Goal: Find specific page/section: Find specific page/section

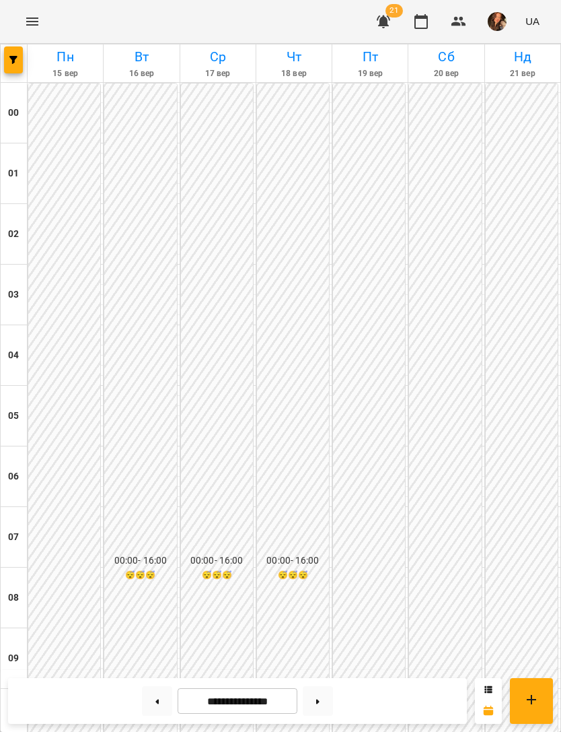
click at [13, 66] on button "button" at bounding box center [13, 59] width 19 height 27
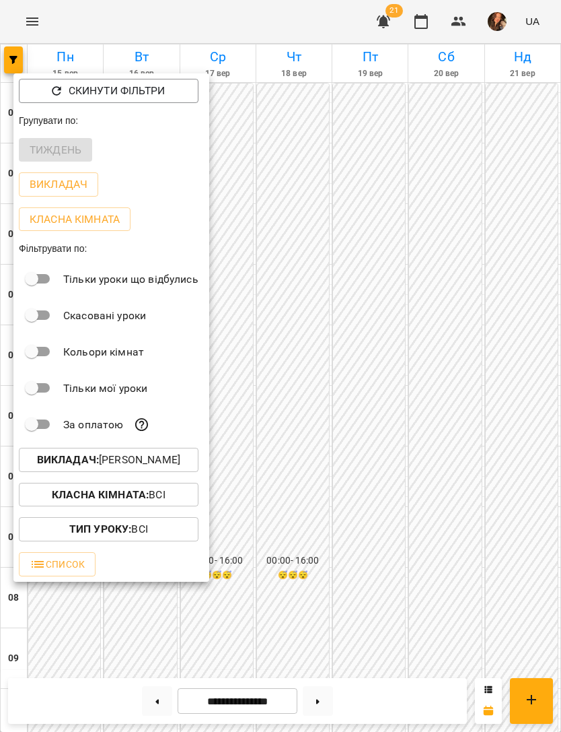
click at [156, 472] on button "Викладач : [PERSON_NAME]" at bounding box center [109, 460] width 180 height 24
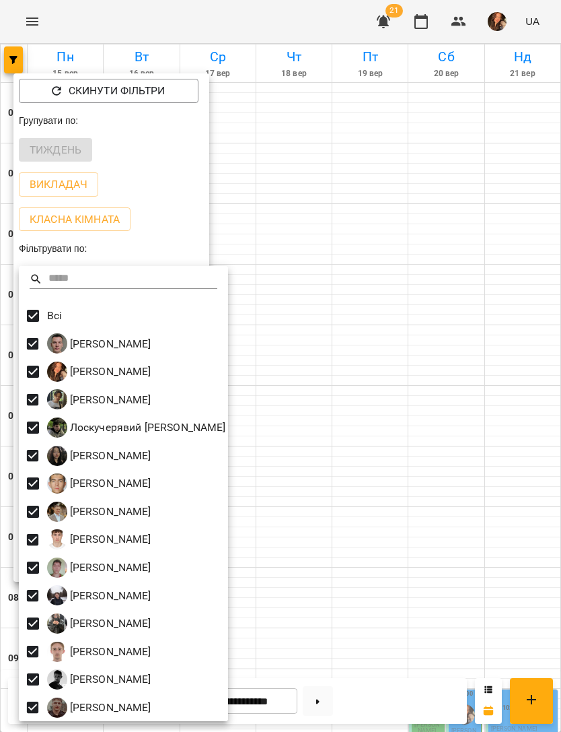
click at [384, 219] on div at bounding box center [280, 366] width 561 height 732
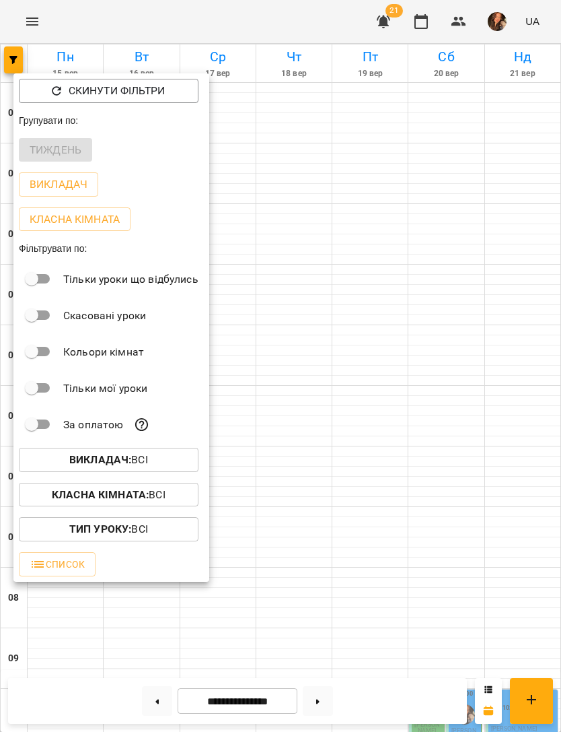
click at [406, 236] on div at bounding box center [280, 366] width 561 height 732
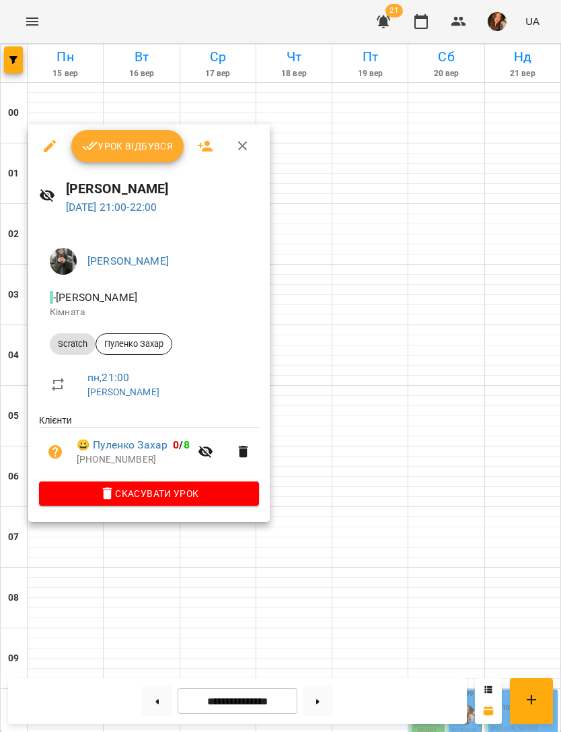
click at [172, 598] on div at bounding box center [280, 366] width 561 height 732
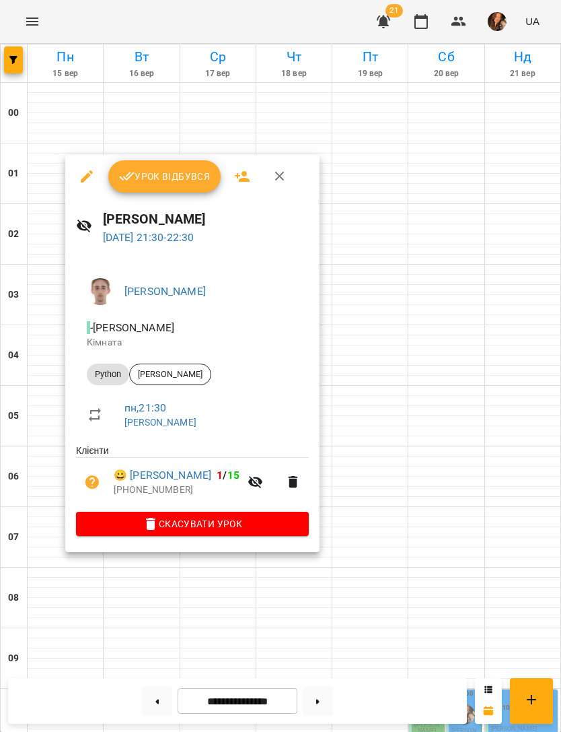
click at [190, 614] on div at bounding box center [280, 366] width 561 height 732
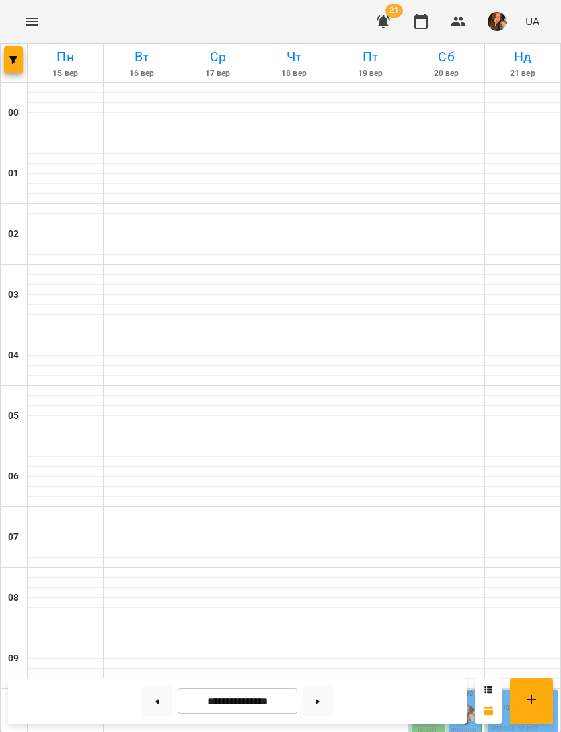
scroll to position [409, 0]
click at [25, 14] on icon "Menu" at bounding box center [32, 21] width 16 height 16
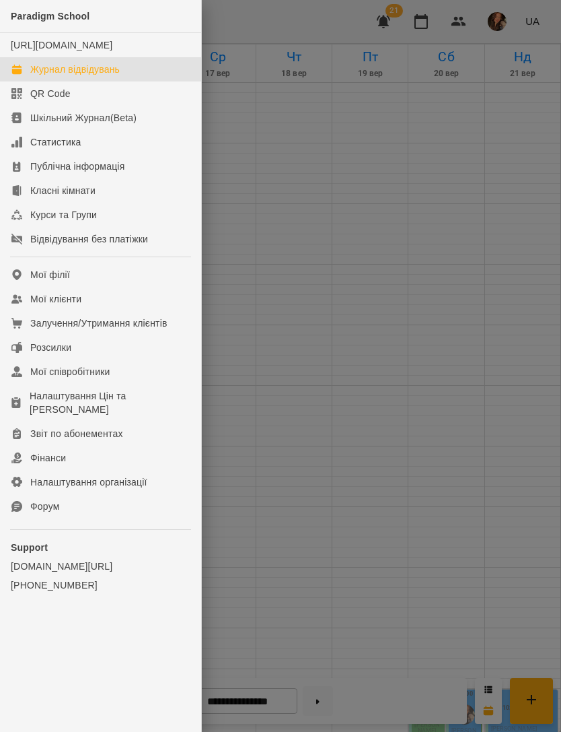
click at [131, 306] on link "Мої клієнти" at bounding box center [100, 299] width 201 height 24
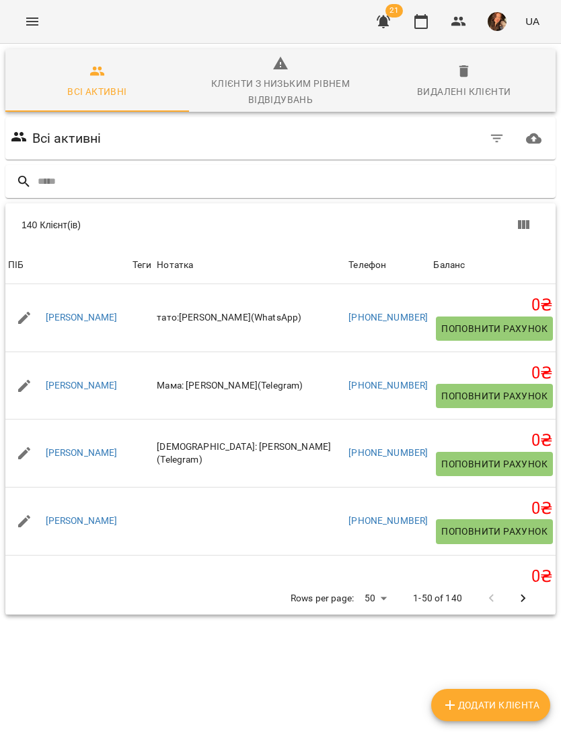
click at [367, 181] on input "text" at bounding box center [294, 181] width 513 height 22
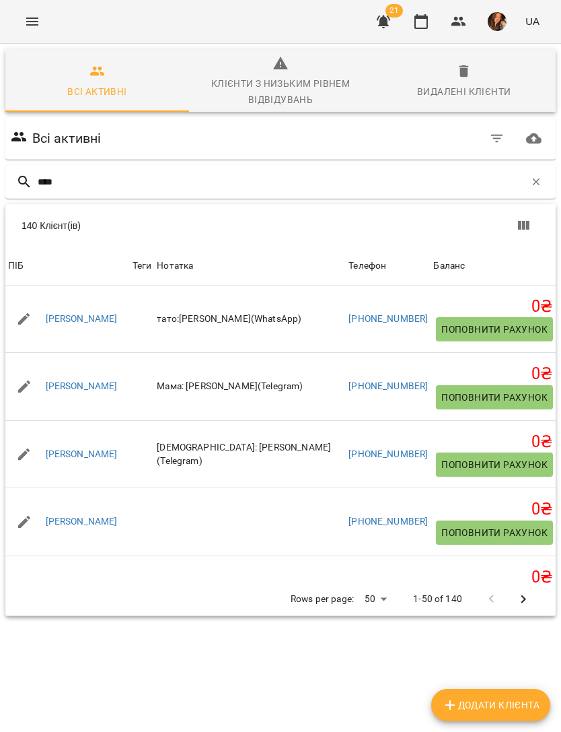
type input "*****"
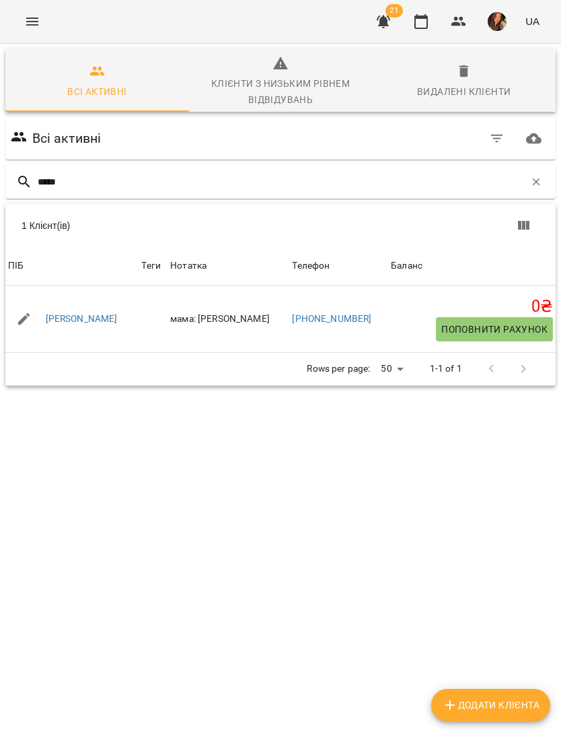
click at [71, 317] on link "[PERSON_NAME]" at bounding box center [82, 318] width 72 height 13
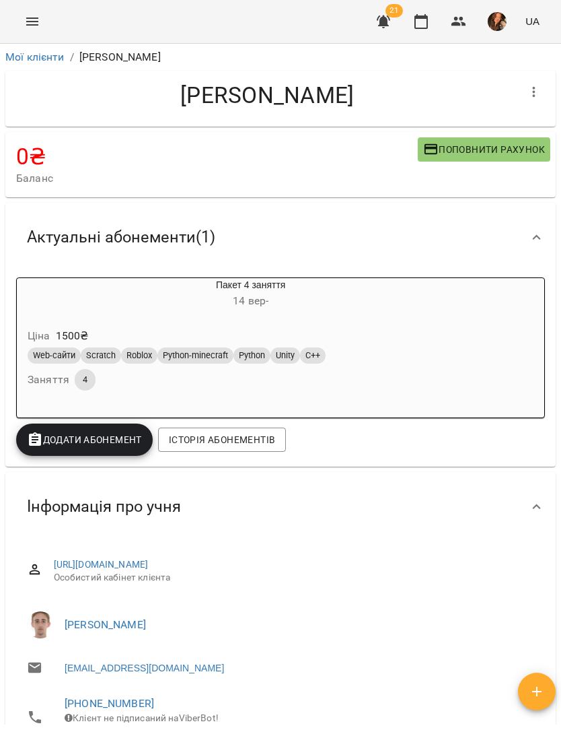
click at [39, 25] on icon "Menu" at bounding box center [32, 21] width 16 height 16
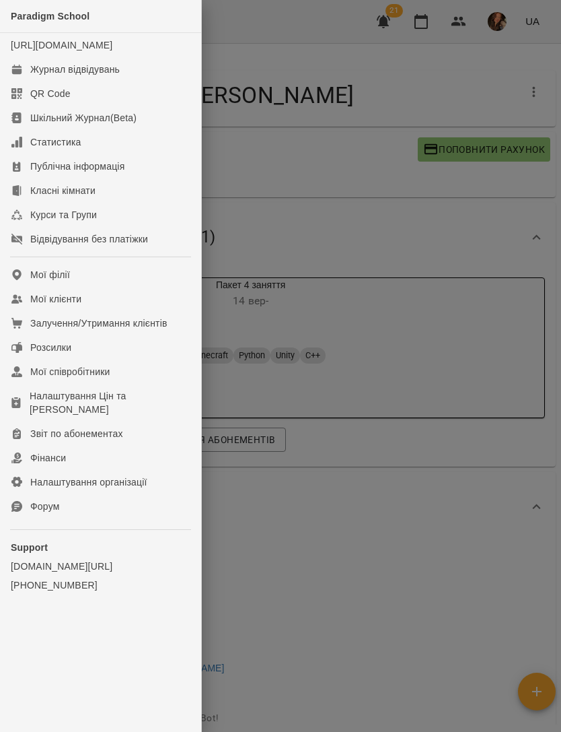
click at [122, 310] on link "Мої клієнти" at bounding box center [100, 299] width 201 height 24
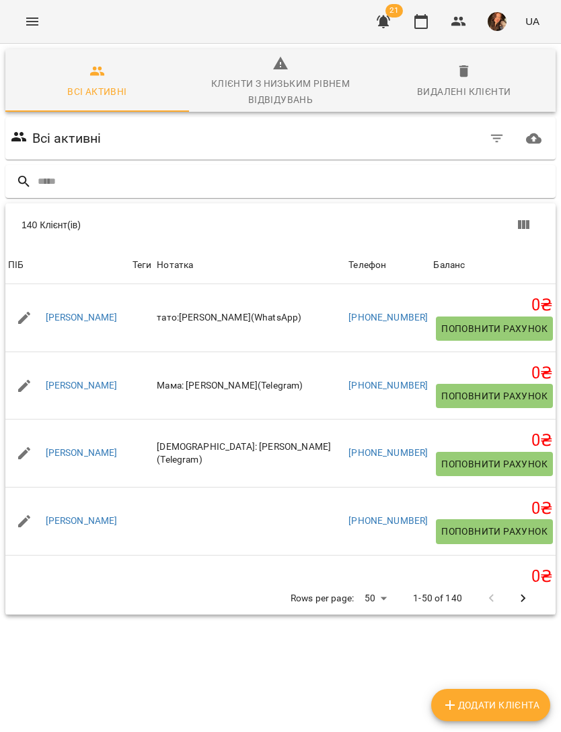
click at [418, 176] on input "text" at bounding box center [294, 181] width 513 height 22
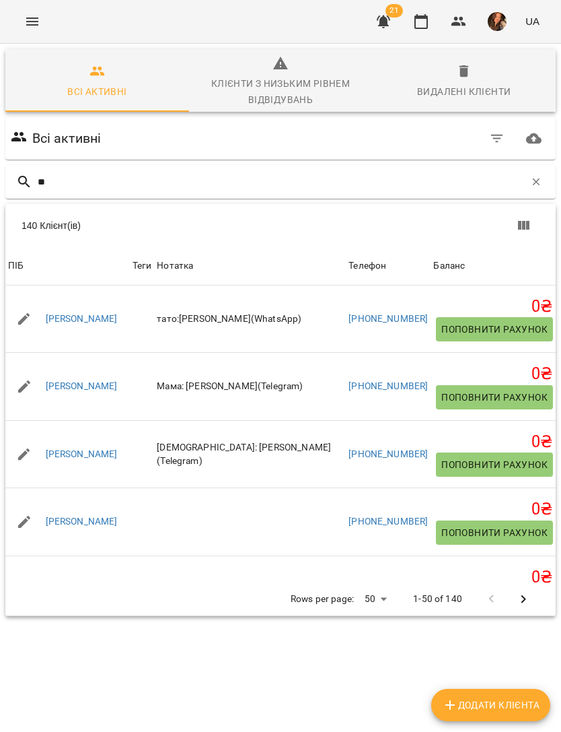
type input "***"
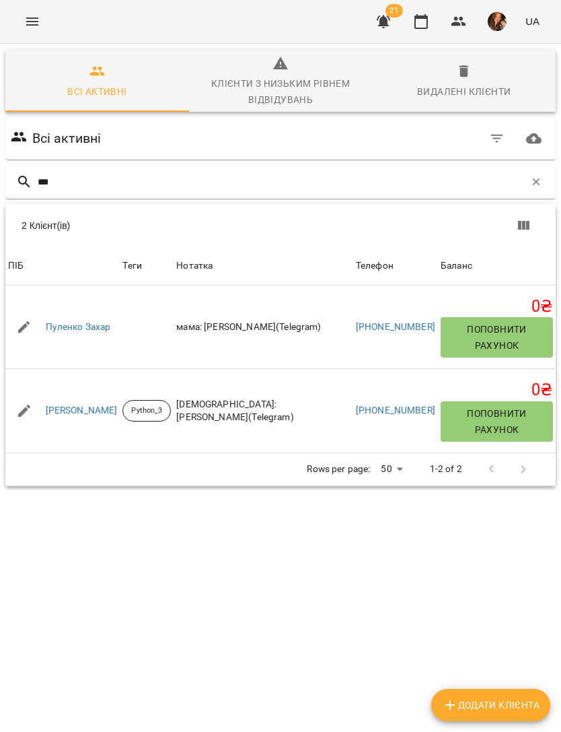
click at [95, 320] on link "Пуленко Захар" at bounding box center [78, 326] width 65 height 13
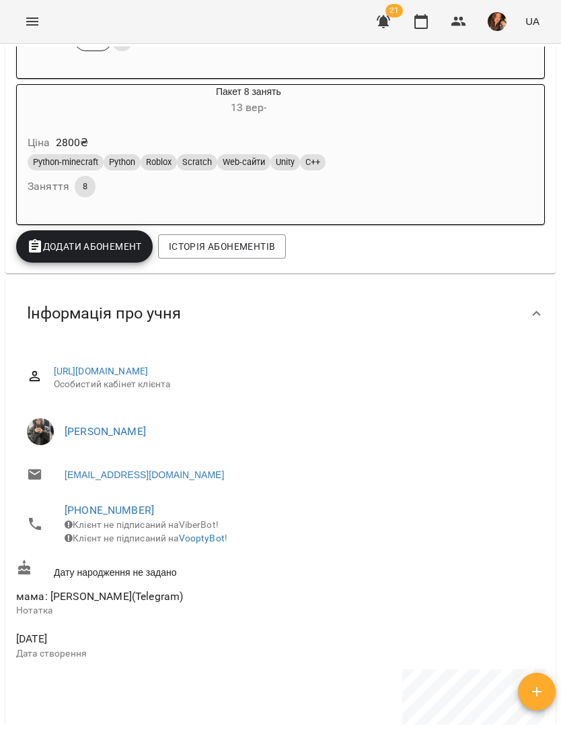
scroll to position [457, 0]
